Goal: Task Accomplishment & Management: Manage account settings

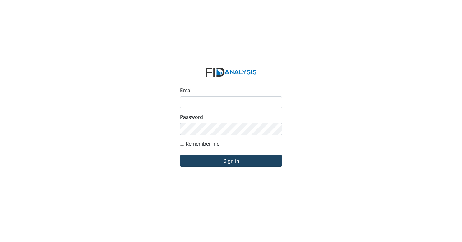
type input "[EMAIL_ADDRESS][DOMAIN_NAME]"
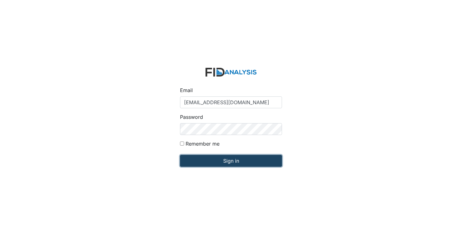
click at [229, 163] on input "Sign in" at bounding box center [231, 161] width 102 height 12
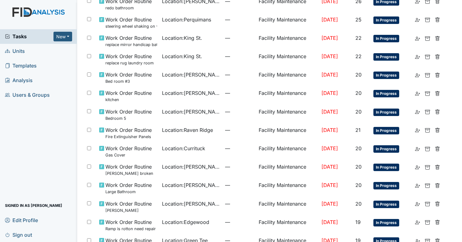
scroll to position [355, 0]
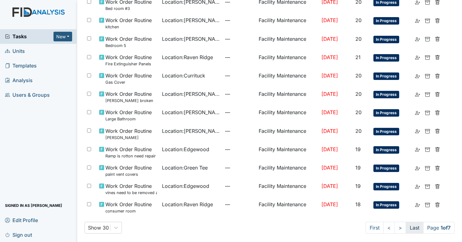
click at [405, 224] on link "Last" at bounding box center [414, 227] width 18 height 12
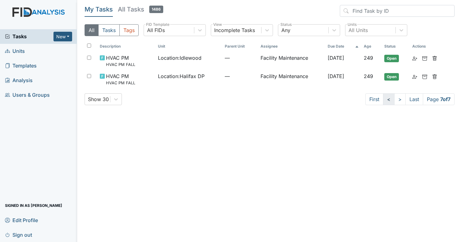
click at [383, 100] on link "<" at bounding box center [388, 99] width 11 height 12
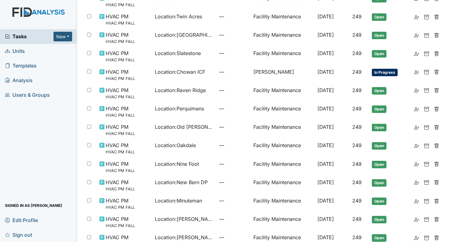
scroll to position [242, 0]
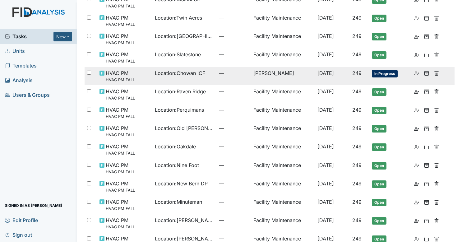
click at [251, 79] on td "Zach Smith" at bounding box center [283, 76] width 64 height 18
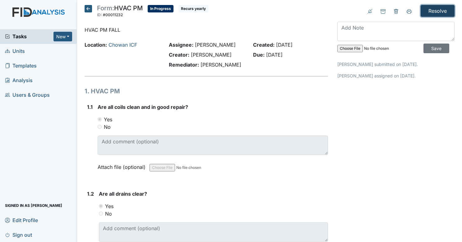
click at [428, 10] on input "Resolve" at bounding box center [437, 11] width 34 height 12
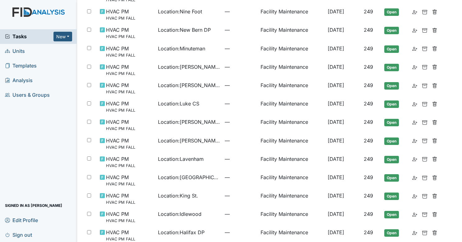
scroll to position [408, 0]
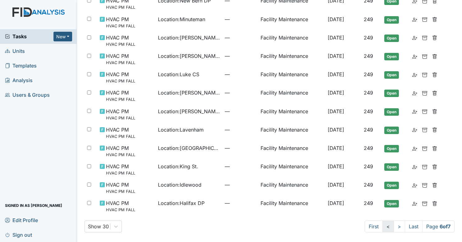
click at [382, 223] on link "<" at bounding box center [387, 226] width 11 height 12
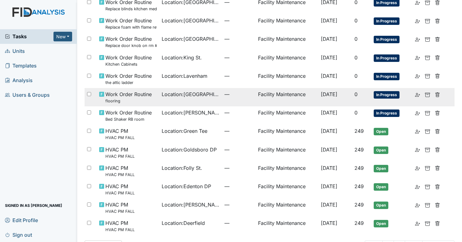
scroll to position [353, 0]
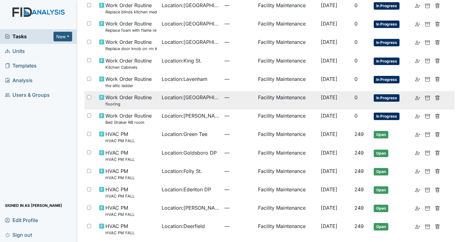
click at [255, 79] on td "Facility Maintenance" at bounding box center [286, 82] width 63 height 18
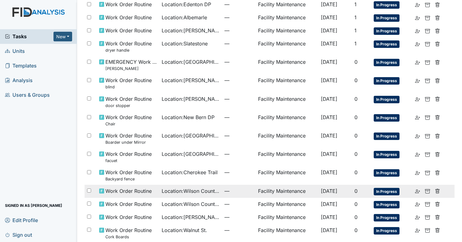
scroll to position [179, 0]
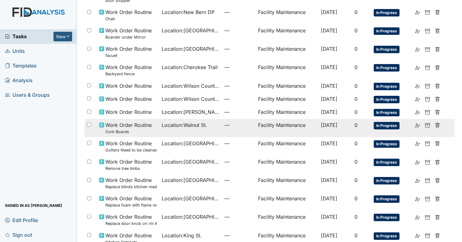
click at [160, 130] on td "Location : Walnut St." at bounding box center [190, 128] width 63 height 18
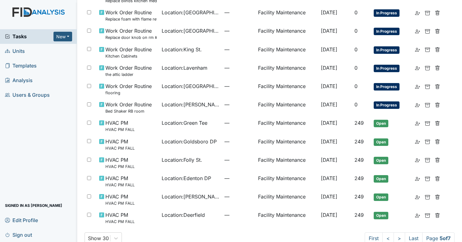
scroll to position [365, 0]
click at [304, 98] on td "Facility Maintenance" at bounding box center [286, 107] width 63 height 18
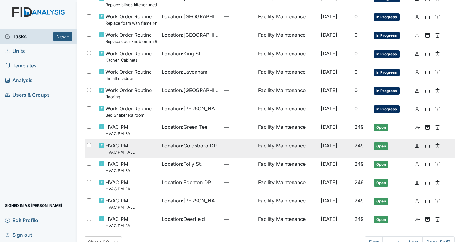
scroll to position [361, 0]
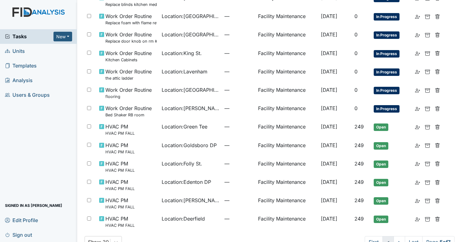
click at [382, 237] on link "<" at bounding box center [387, 242] width 11 height 12
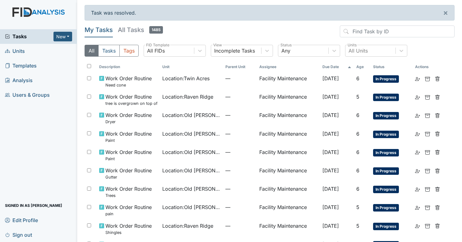
scroll to position [403, 0]
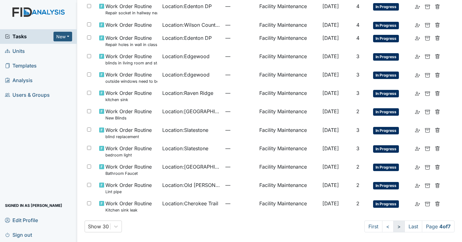
click at [393, 227] on link ">" at bounding box center [398, 226] width 11 height 12
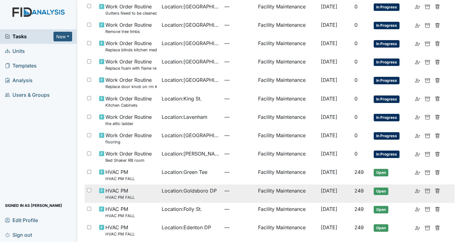
scroll to position [375, 0]
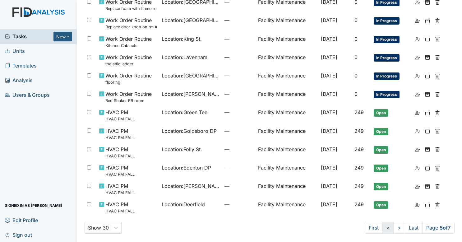
click at [386, 229] on link "<" at bounding box center [387, 227] width 11 height 12
click at [368, 224] on link "First" at bounding box center [373, 227] width 18 height 12
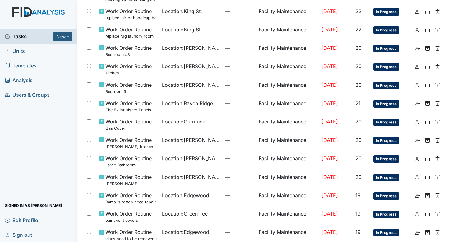
scroll to position [330, 0]
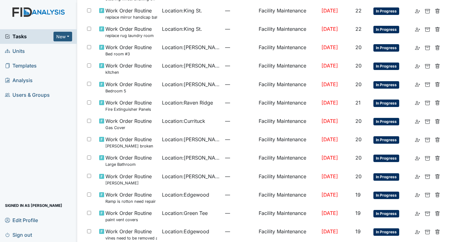
click at [365, 97] on td "21" at bounding box center [362, 105] width 18 height 18
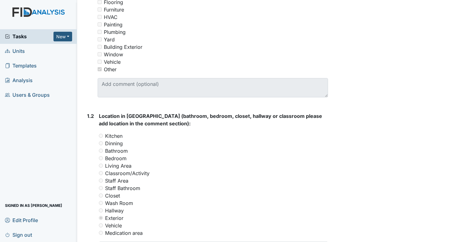
scroll to position [149, 0]
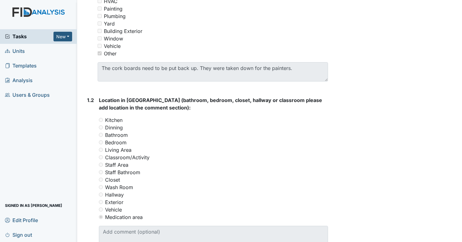
scroll to position [180, 0]
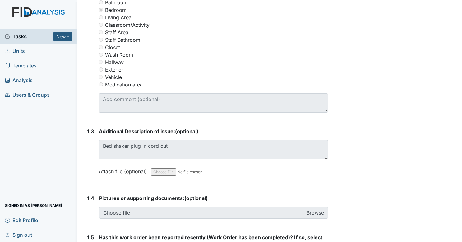
scroll to position [313, 0]
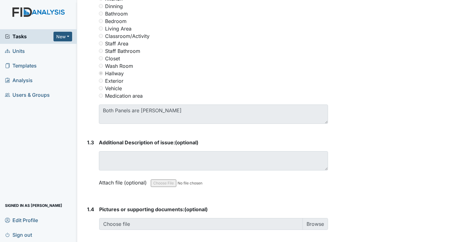
scroll to position [292, 0]
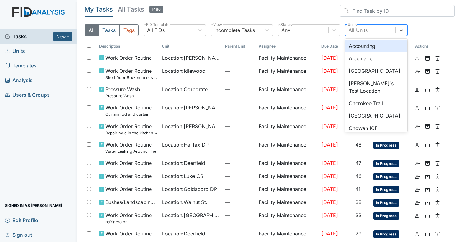
click at [356, 27] on div "All Units" at bounding box center [357, 29] width 19 height 7
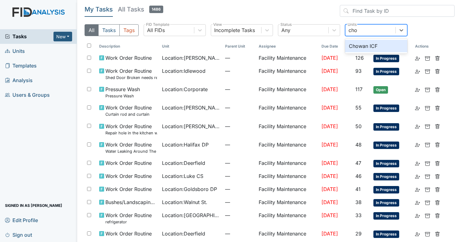
type input "chow"
click at [372, 46] on div "Chowan ICF" at bounding box center [376, 46] width 62 height 12
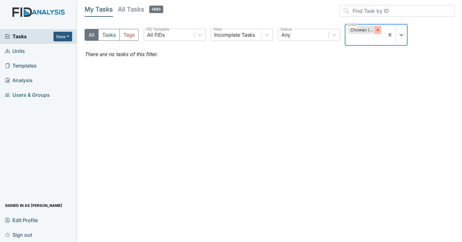
click at [378, 32] on div at bounding box center [377, 30] width 7 height 8
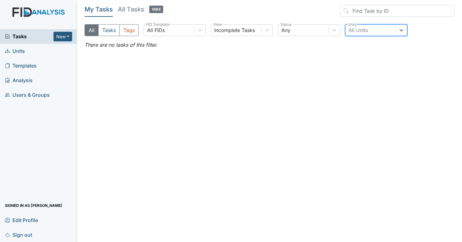
click at [49, 52] on link "Units" at bounding box center [38, 51] width 77 height 15
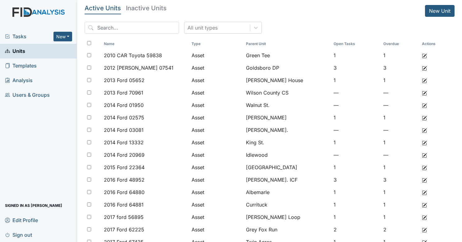
click at [32, 39] on span "Tasks" at bounding box center [29, 36] width 48 height 7
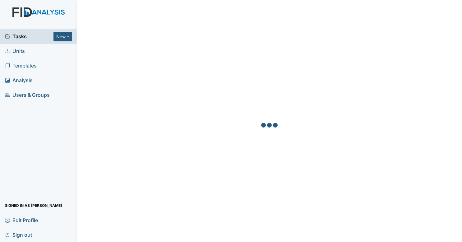
click at [29, 51] on link "Units" at bounding box center [38, 51] width 77 height 15
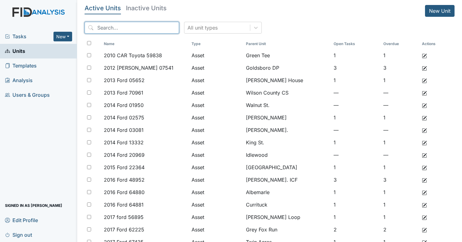
click at [137, 31] on input "search" at bounding box center [131, 28] width 94 height 12
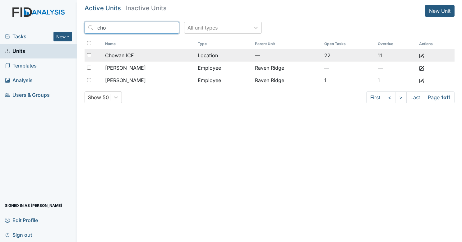
type input "cho"
click at [138, 54] on div "Chowan ICF" at bounding box center [149, 55] width 88 height 7
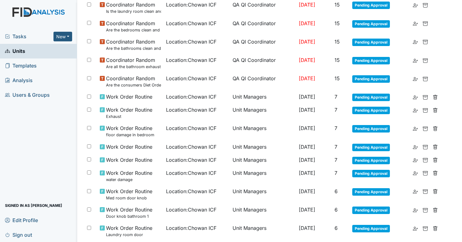
scroll to position [259, 0]
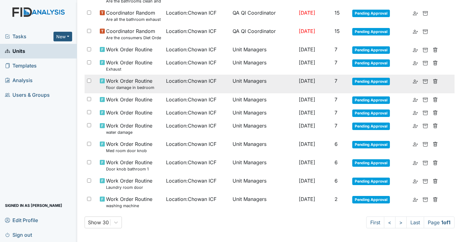
click at [198, 82] on span "Location : Chowan ICF" at bounding box center [191, 80] width 50 height 7
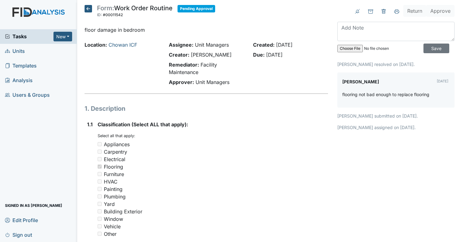
click at [84, 9] on icon at bounding box center [87, 8] width 7 height 7
click at [88, 10] on icon at bounding box center [87, 8] width 7 height 7
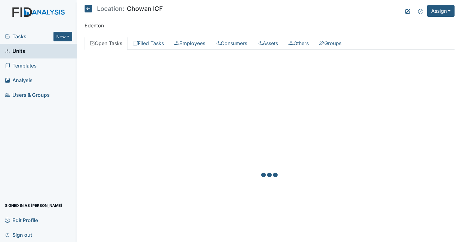
click at [89, 9] on icon at bounding box center [87, 8] width 7 height 7
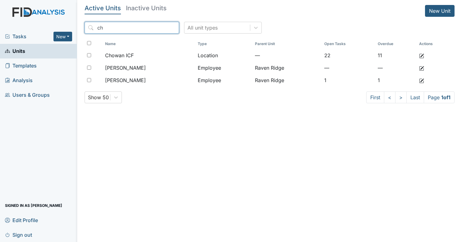
type input "c"
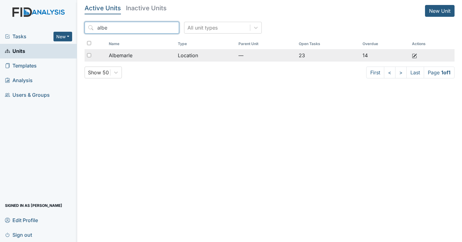
type input "albe"
click at [135, 53] on div "Albemarle" at bounding box center [141, 55] width 64 height 7
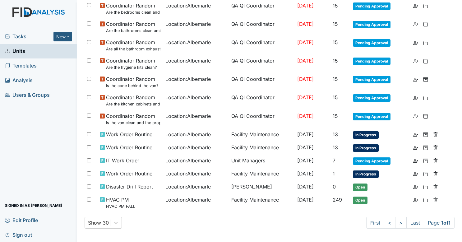
scroll to position [230, 0]
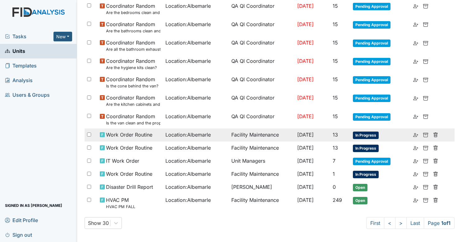
click at [270, 137] on td "Facility Maintenance" at bounding box center [262, 134] width 66 height 13
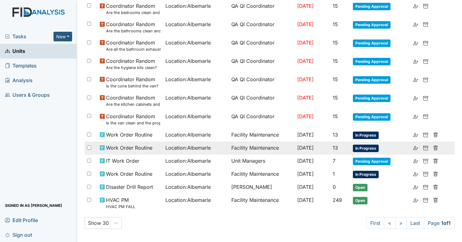
click at [201, 146] on span "Location : Albemarle" at bounding box center [187, 147] width 45 height 7
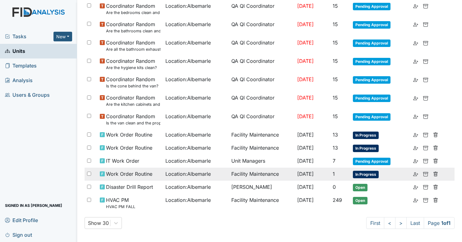
click at [179, 173] on span "Location : Albemarle" at bounding box center [187, 173] width 45 height 7
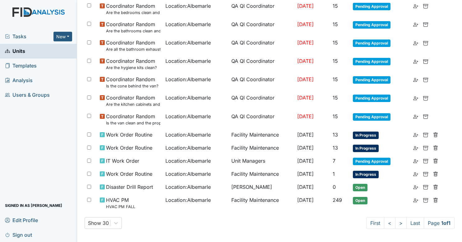
click at [56, 51] on link "Units" at bounding box center [38, 51] width 77 height 15
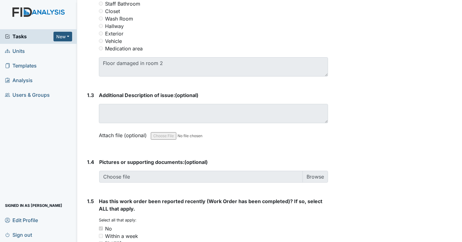
scroll to position [335, 0]
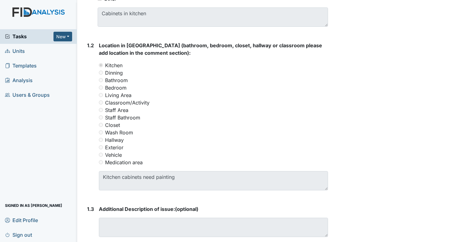
scroll to position [299, 0]
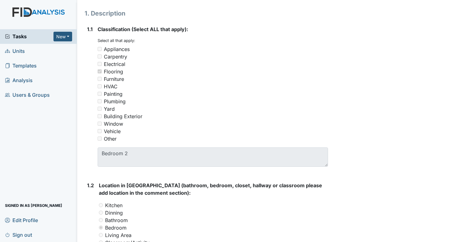
scroll to position [9, 0]
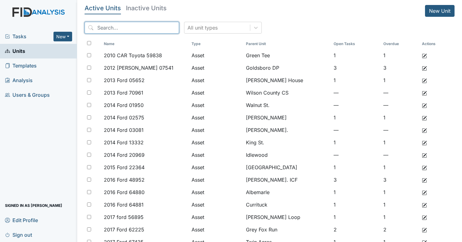
click at [129, 27] on input "search" at bounding box center [131, 28] width 94 height 12
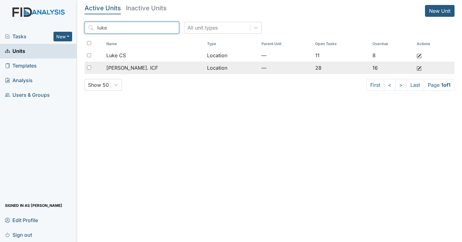
type input "luke"
click at [145, 72] on td "[PERSON_NAME]. ICF" at bounding box center [154, 67] width 101 height 12
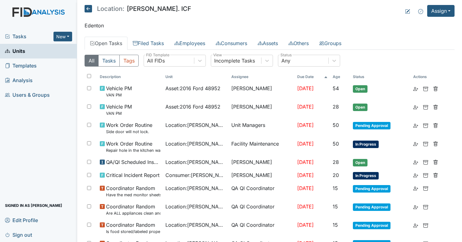
click at [116, 62] on button "Tasks" at bounding box center [108, 61] width 21 height 12
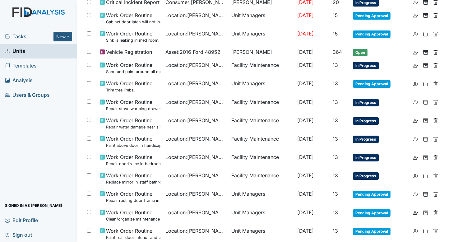
scroll to position [174, 0]
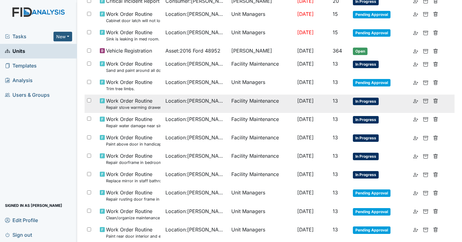
click at [206, 103] on span "Location : [GEOGRAPHIC_DATA]" at bounding box center [195, 100] width 61 height 7
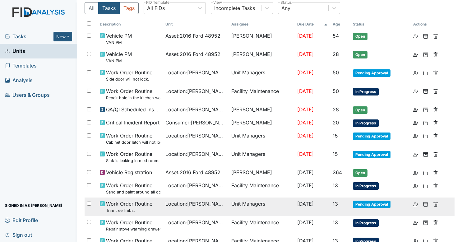
scroll to position [52, 0]
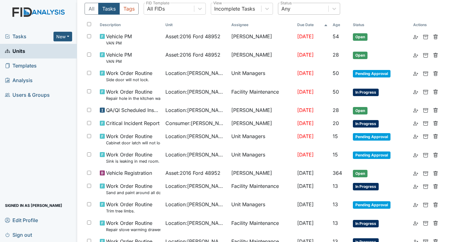
click at [299, 13] on div "Any" at bounding box center [303, 8] width 50 height 11
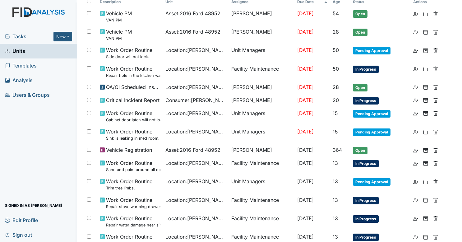
scroll to position [73, 0]
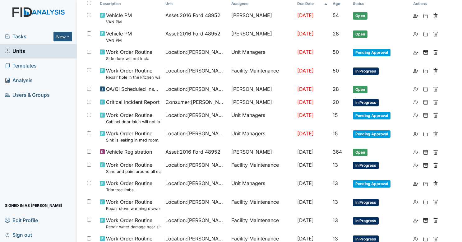
click at [175, 161] on span "Location : Luke St. ICF" at bounding box center [195, 164] width 61 height 7
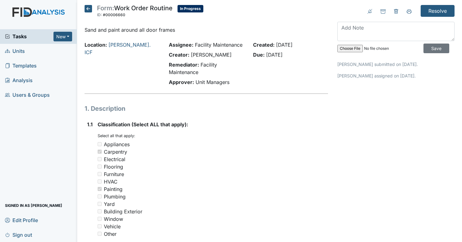
click at [34, 39] on span "Tasks" at bounding box center [29, 36] width 48 height 7
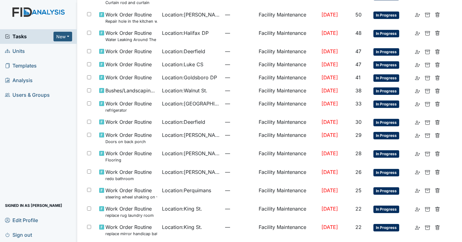
scroll to position [112, 0]
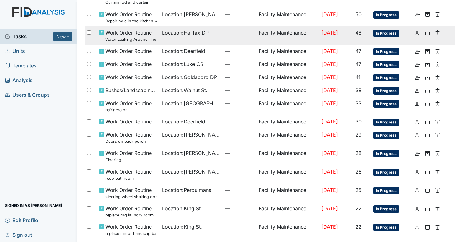
click at [203, 36] on td "Location : Halifax DP" at bounding box center [190, 35] width 63 height 18
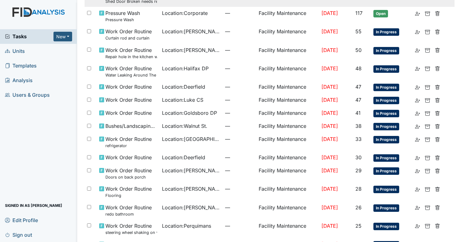
scroll to position [0, 0]
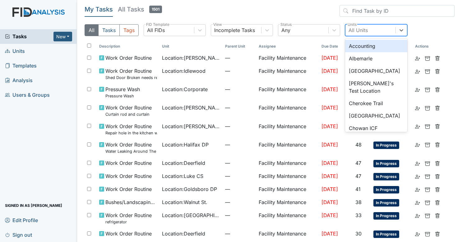
click at [360, 29] on div "All Units" at bounding box center [357, 29] width 19 height 7
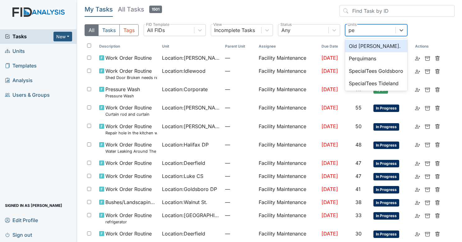
type input "per"
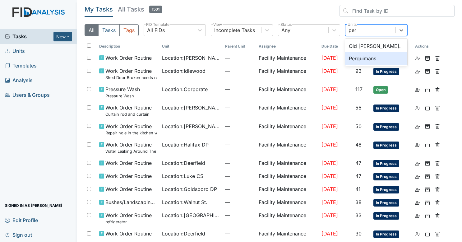
click at [360, 55] on div "Perquimans" at bounding box center [376, 58] width 62 height 12
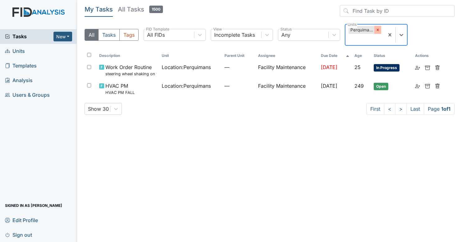
click at [379, 30] on icon at bounding box center [377, 30] width 4 height 4
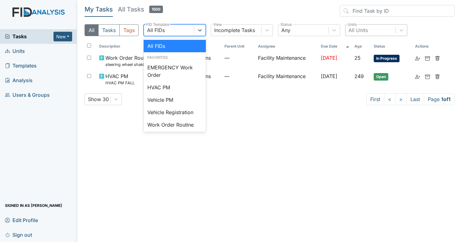
click at [168, 27] on div "All FIDs" at bounding box center [169, 30] width 50 height 11
click at [193, 8] on header "My Tasks All Tasks 1500" at bounding box center [269, 12] width 370 height 14
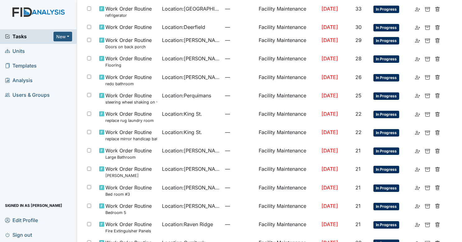
scroll to position [207, 0]
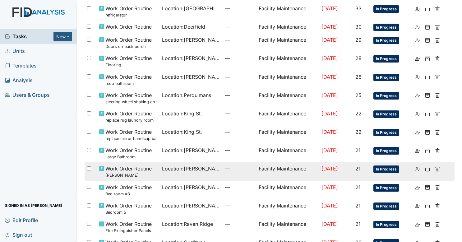
click at [189, 165] on span "Location : William St." at bounding box center [191, 168] width 58 height 7
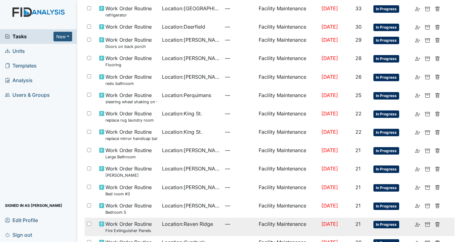
scroll to position [355, 0]
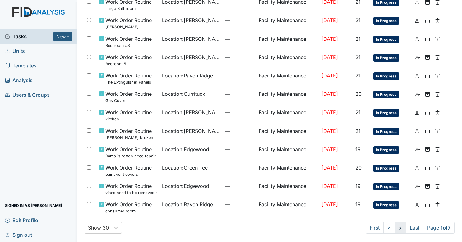
click at [397, 222] on link ">" at bounding box center [399, 227] width 11 height 12
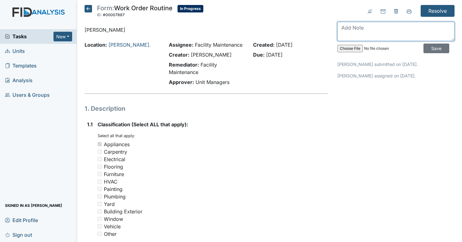
click at [363, 27] on textarea at bounding box center [395, 31] width 117 height 19
type textarea "ordered"
click at [428, 43] on div "ordered Save" at bounding box center [395, 39] width 117 height 34
click at [428, 47] on input "Save" at bounding box center [436, 48] width 26 height 10
